Goal: Information Seeking & Learning: Learn about a topic

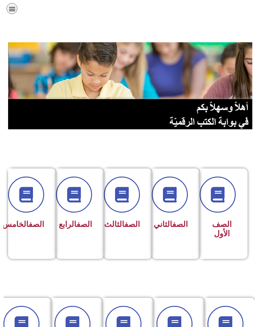
scroll to position [0, -3]
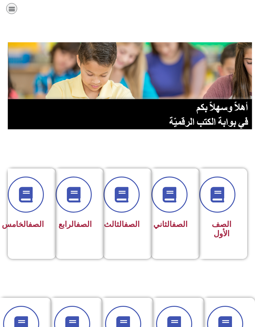
click at [35, 204] on span at bounding box center [26, 195] width 36 height 36
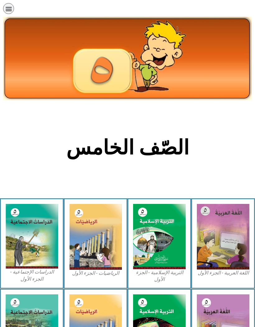
click at [224, 223] on img at bounding box center [223, 237] width 53 height 66
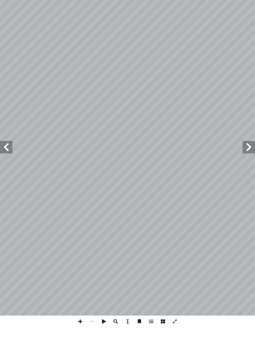
click at [2, 166] on span at bounding box center [6, 172] width 12 height 12
click at [3, 166] on span at bounding box center [6, 172] width 12 height 12
